Goal: Task Accomplishment & Management: Manage account settings

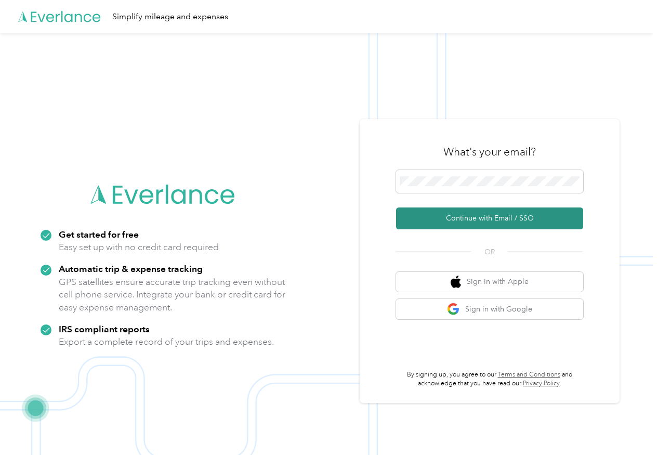
click at [471, 215] on button "Continue with Email / SSO" at bounding box center [489, 218] width 187 height 22
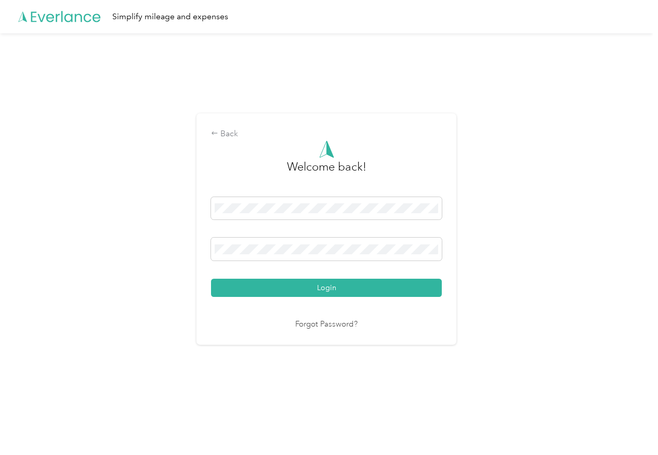
click at [329, 287] on button "Login" at bounding box center [326, 288] width 231 height 18
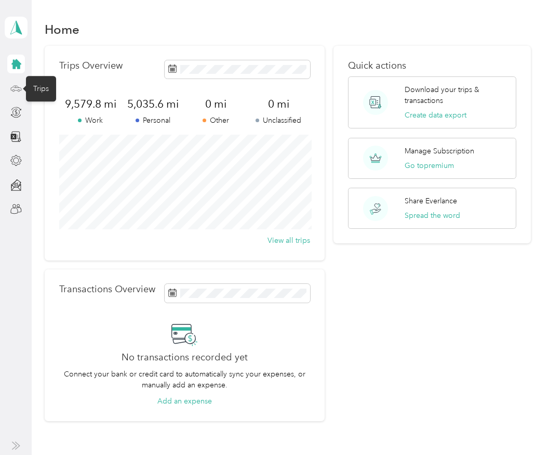
click at [14, 89] on circle at bounding box center [13, 90] width 2 height 2
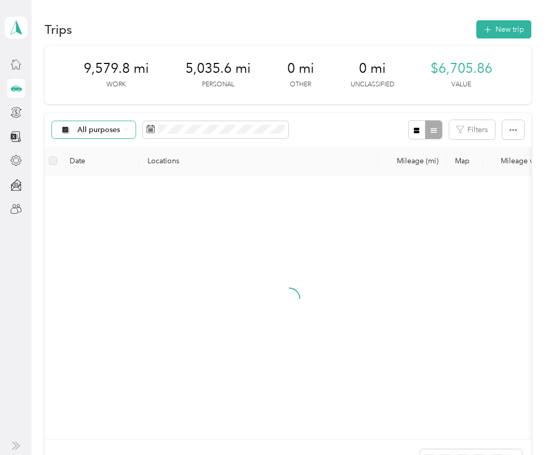
click at [106, 126] on span "All purposes" at bounding box center [98, 129] width 43 height 7
click at [113, 217] on span "General Contracting" at bounding box center [112, 220] width 70 height 11
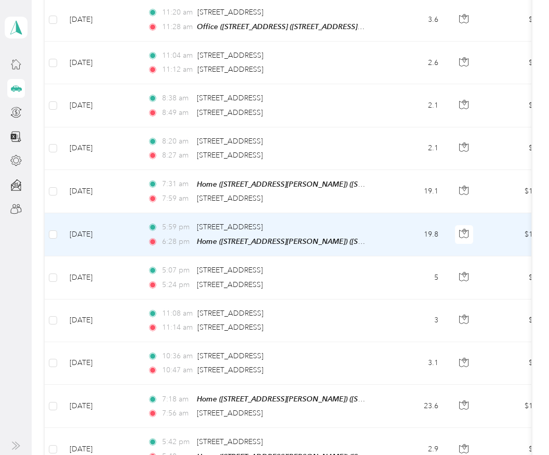
scroll to position [972, 0]
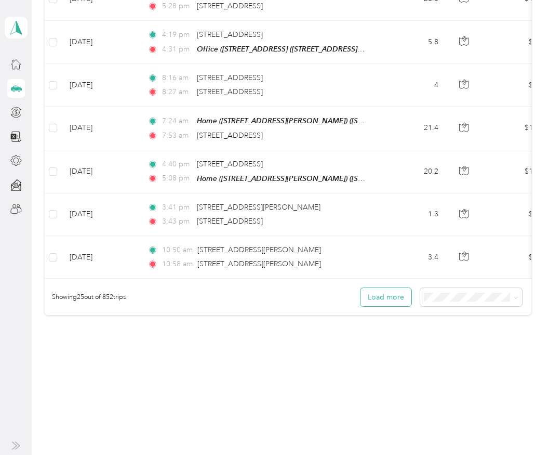
click at [398, 291] on button "Load more" at bounding box center [386, 297] width 51 height 18
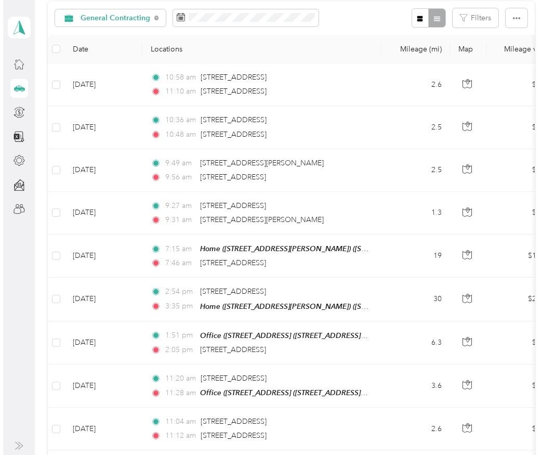
scroll to position [108, 0]
